Goal: Navigation & Orientation: Find specific page/section

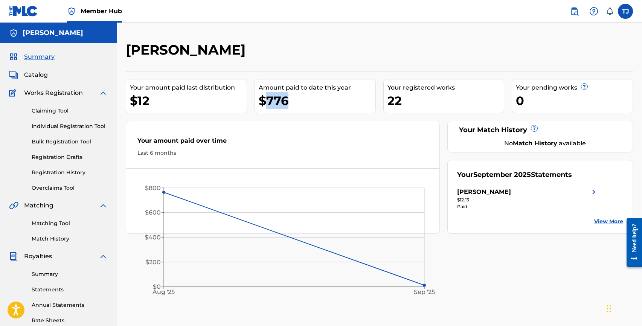
drag, startPoint x: 269, startPoint y: 102, endPoint x: 285, endPoint y: 105, distance: 16.6
click at [285, 105] on div "$776" at bounding box center [317, 100] width 117 height 17
click at [33, 75] on span "Catalog" at bounding box center [36, 74] width 24 height 9
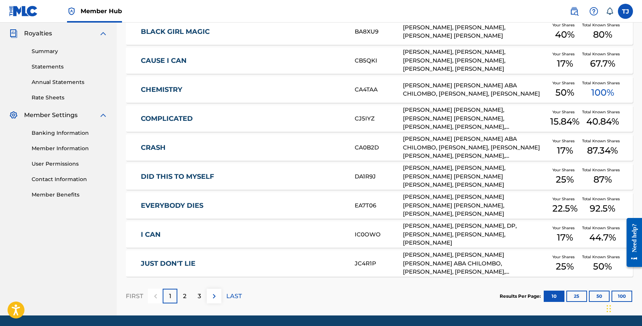
scroll to position [214, 0]
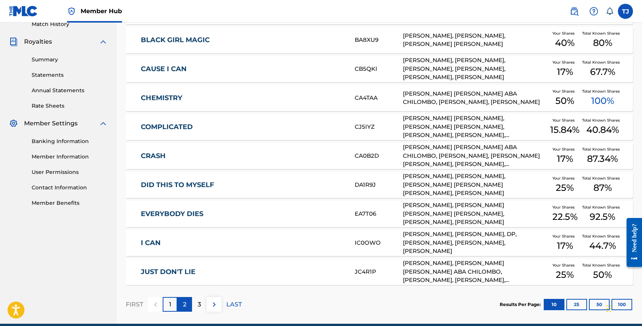
click at [190, 304] on div "2" at bounding box center [184, 304] width 15 height 15
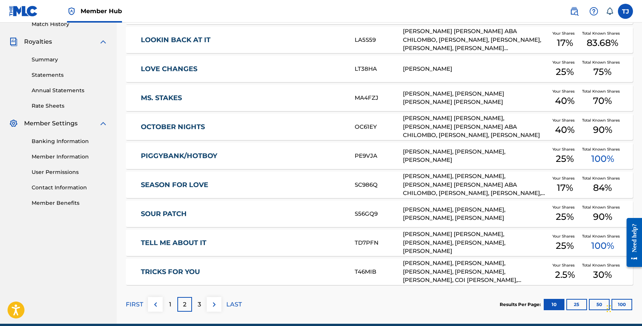
click at [176, 275] on link "TRICKS FOR YOU" at bounding box center [243, 272] width 204 height 9
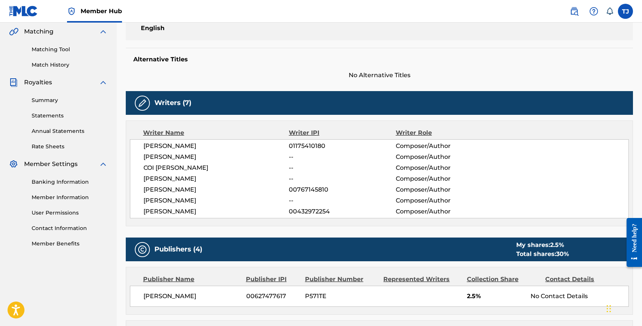
scroll to position [166, 0]
